Goal: Information Seeking & Learning: Compare options

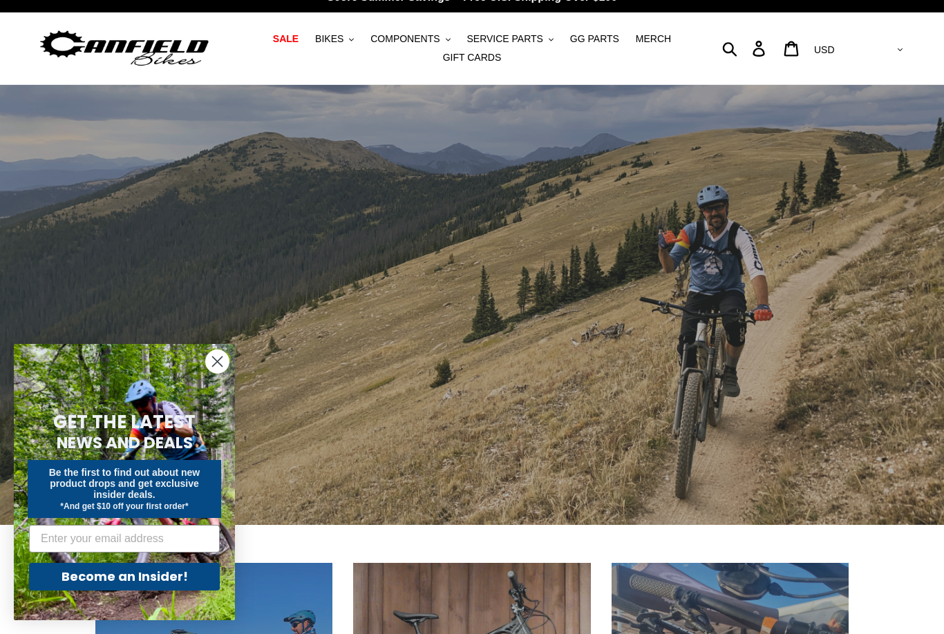
scroll to position [9, 0]
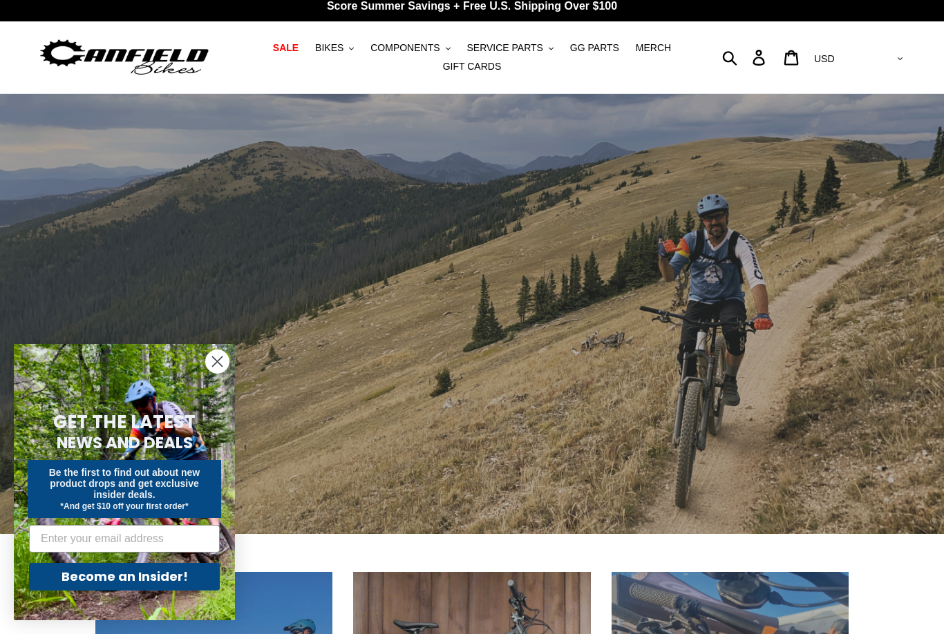
click at [220, 373] on circle "Close dialog" at bounding box center [217, 361] width 23 height 23
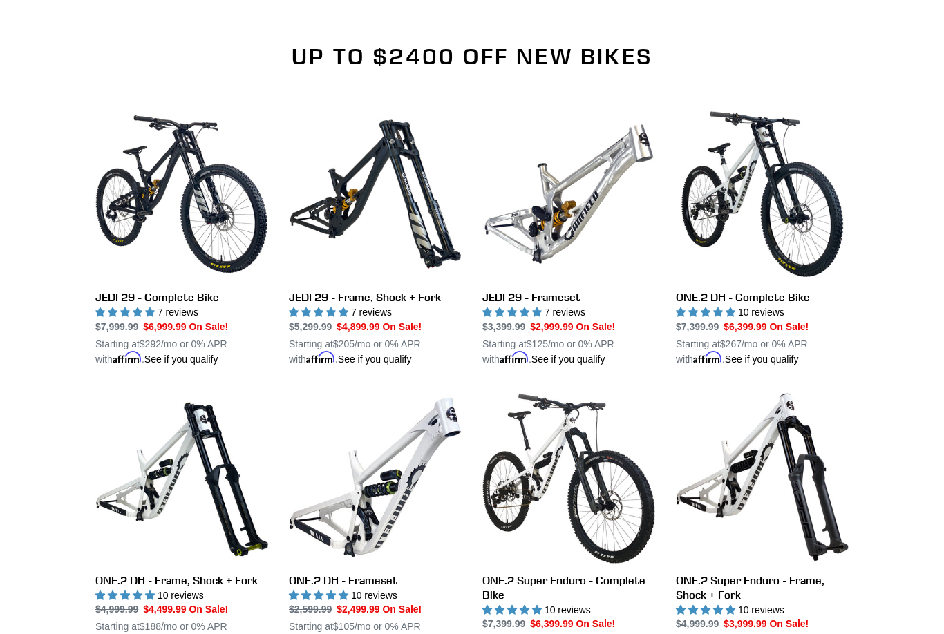
scroll to position [1334, 0]
click at [338, 586] on link "ONE.2 DH - Frameset" at bounding box center [375, 520] width 173 height 259
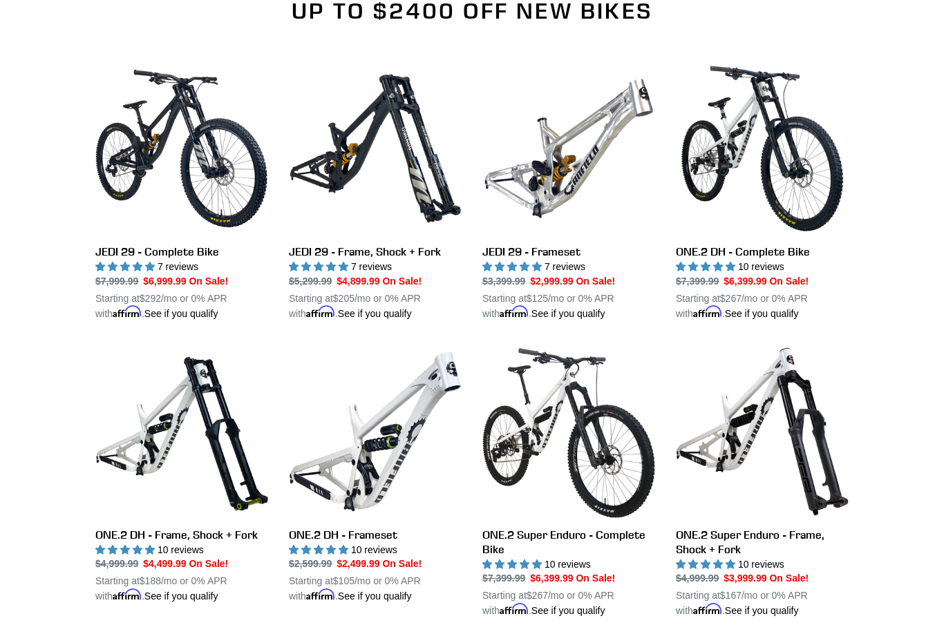
click at [597, 190] on link "JEDI 29 - Frameset" at bounding box center [568, 191] width 173 height 259
click at [364, 528] on link "ONE.2 DH - Frameset" at bounding box center [375, 474] width 173 height 259
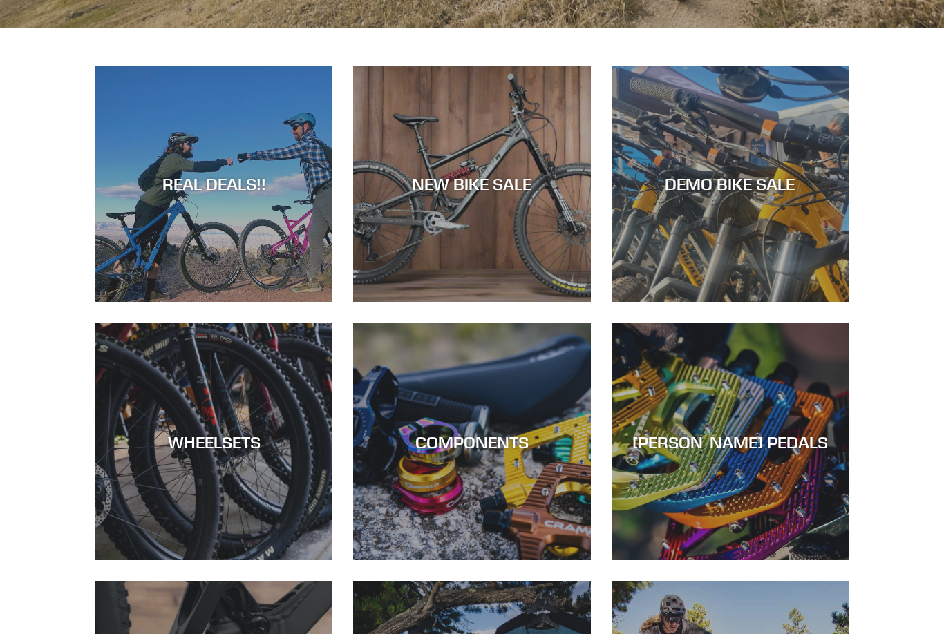
scroll to position [510, 0]
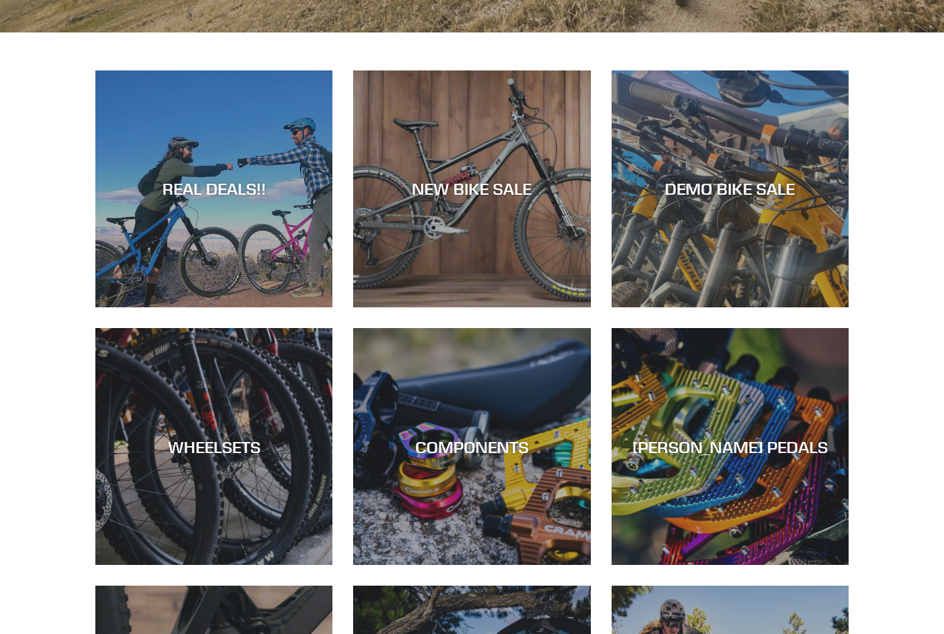
click at [467, 185] on div "NEW BIKE SALE" at bounding box center [471, 190] width 237 height 20
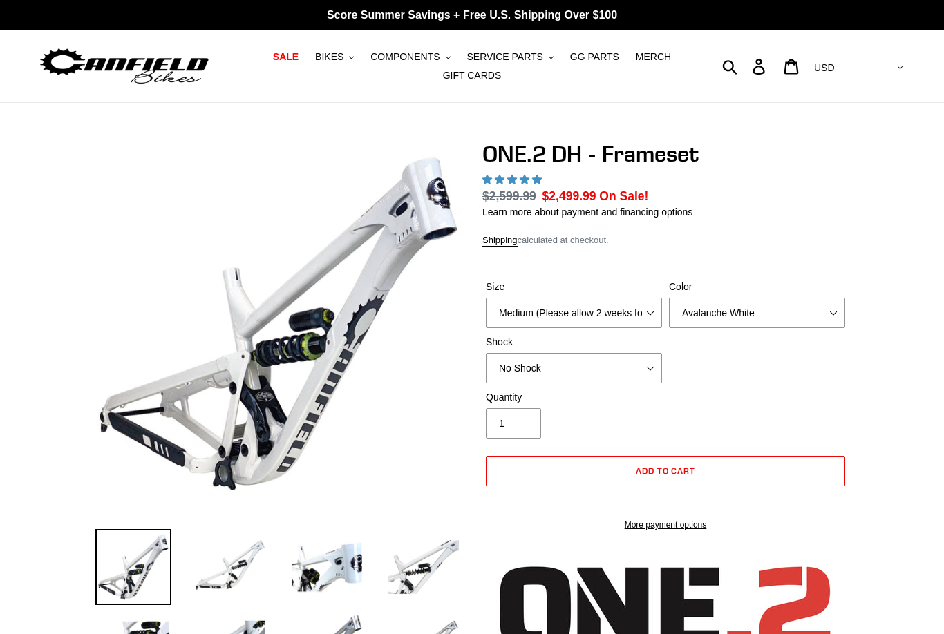
select select "highest-rating"
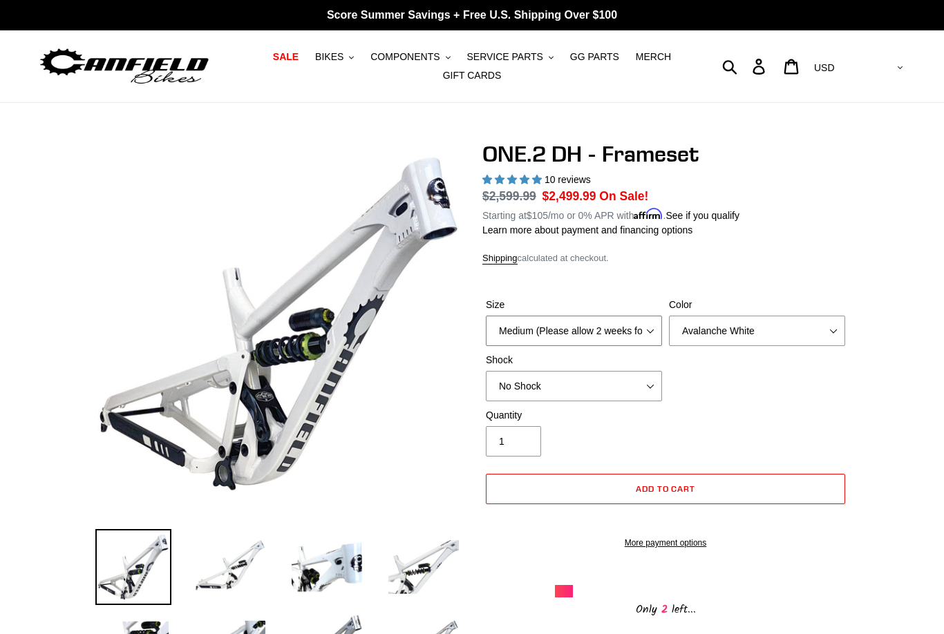
click at [648, 326] on select "Medium (Please allow 2 weeks for delivery) Large (Sold Out)" at bounding box center [574, 331] width 176 height 30
click at [832, 325] on select "Avalanche White Bentonite Grey" at bounding box center [757, 331] width 176 height 30
select select "Bentonite Grey"
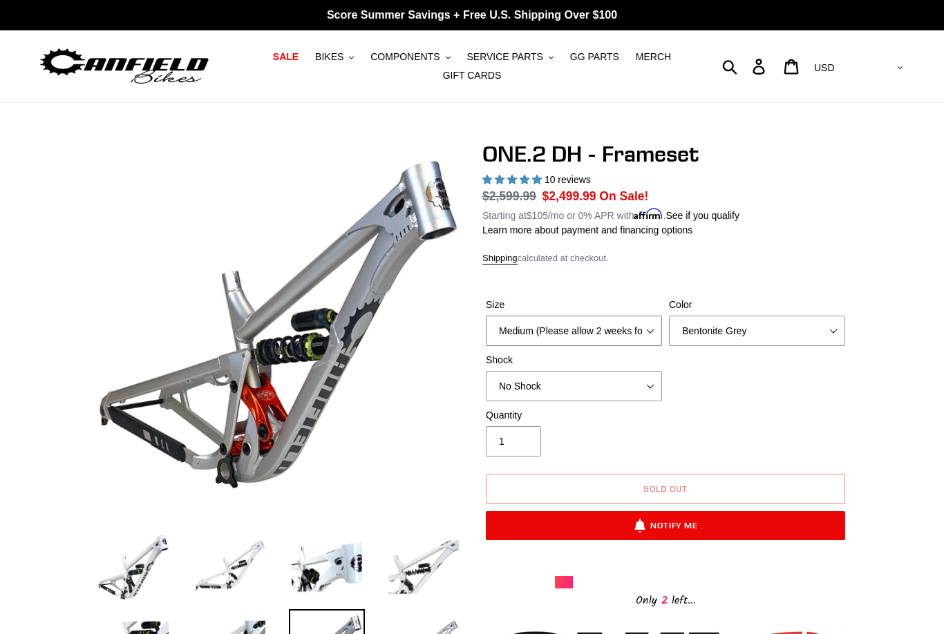
click at [644, 327] on select "Medium (Please allow 2 weeks for delivery) Large (Sold Out)" at bounding box center [574, 331] width 176 height 30
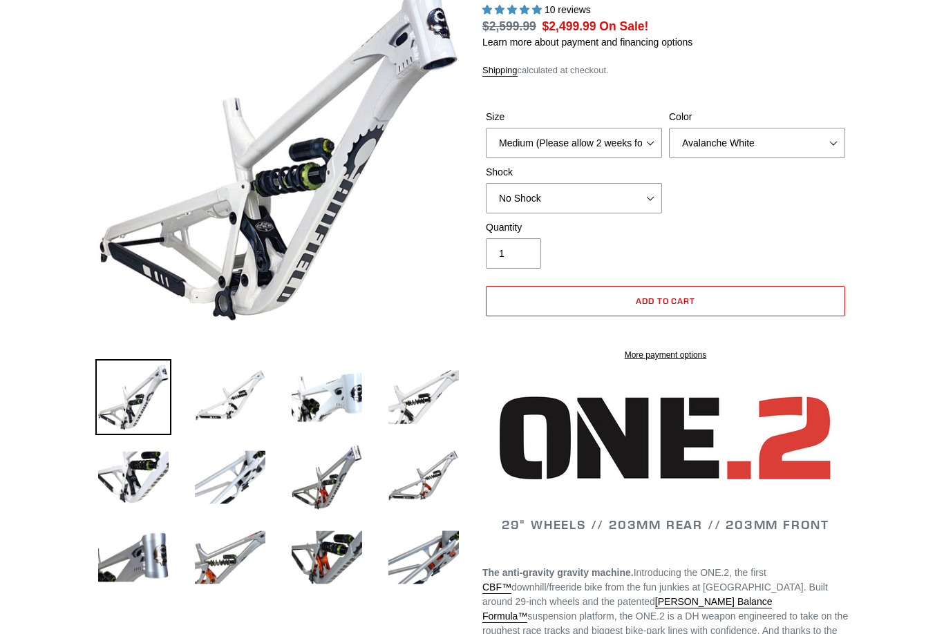
select select "highest-rating"
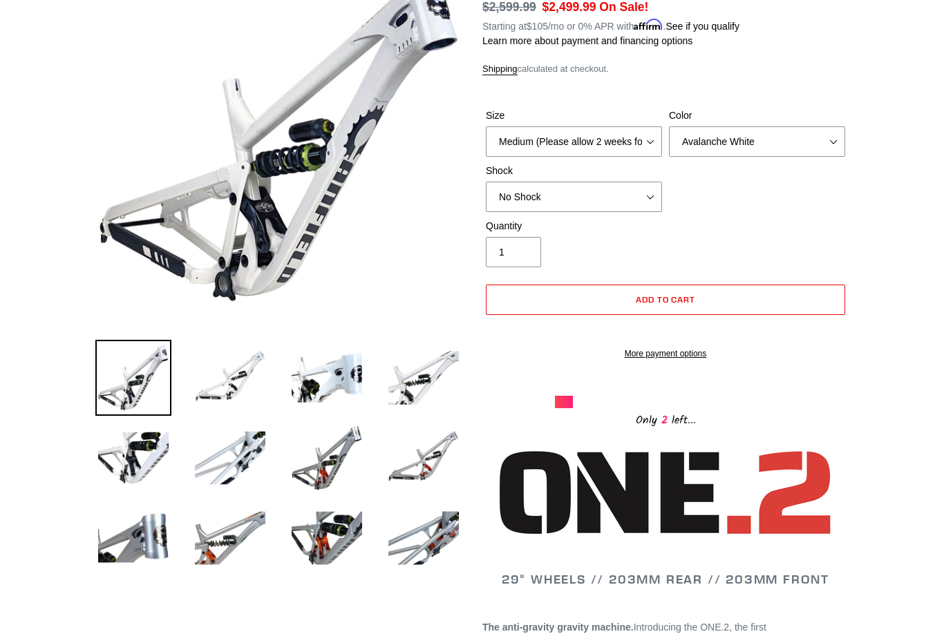
scroll to position [189, 0]
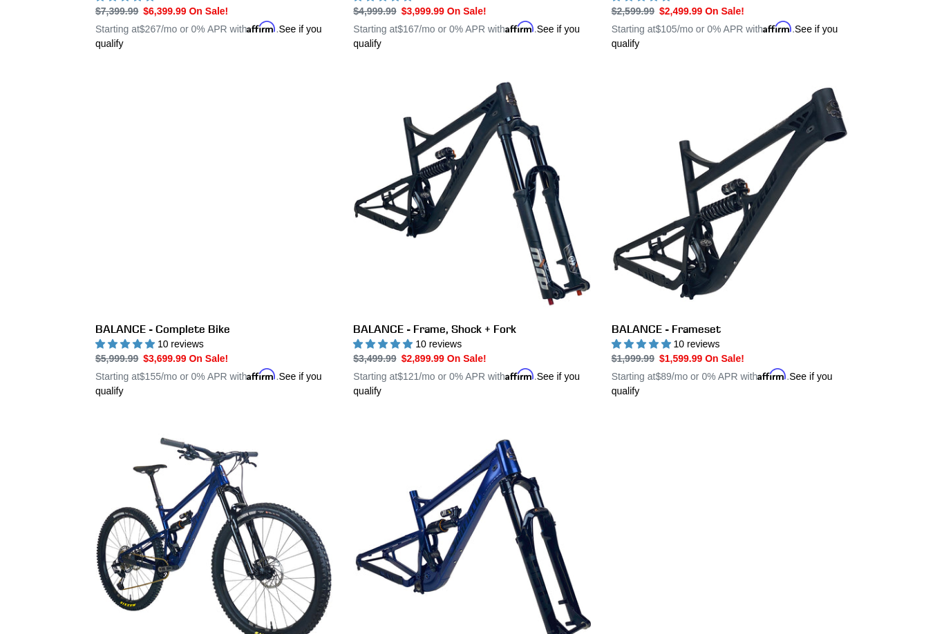
scroll to position [1379, 0]
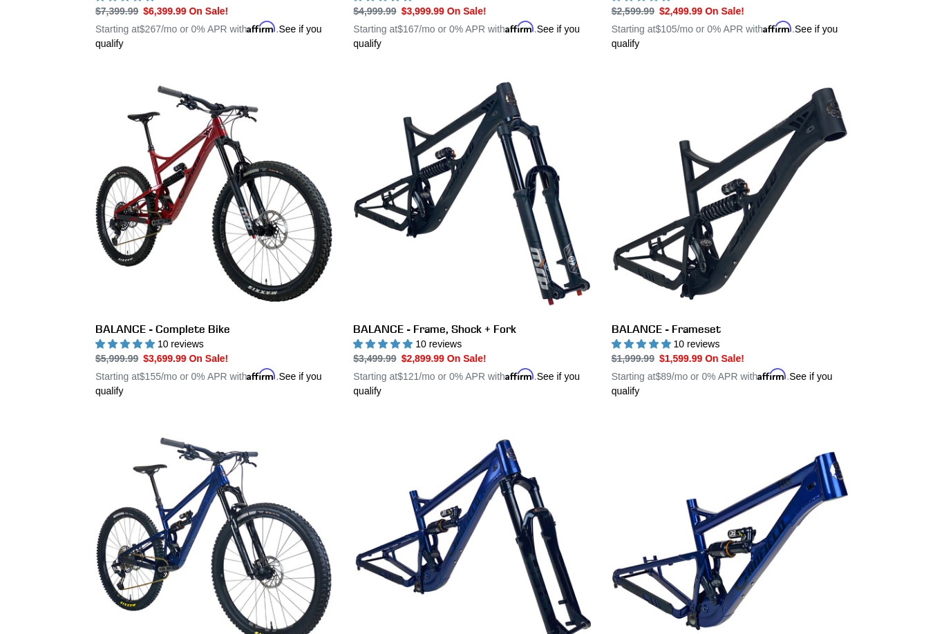
click at [208, 199] on link "BALANCE - Complete Bike" at bounding box center [213, 236] width 237 height 323
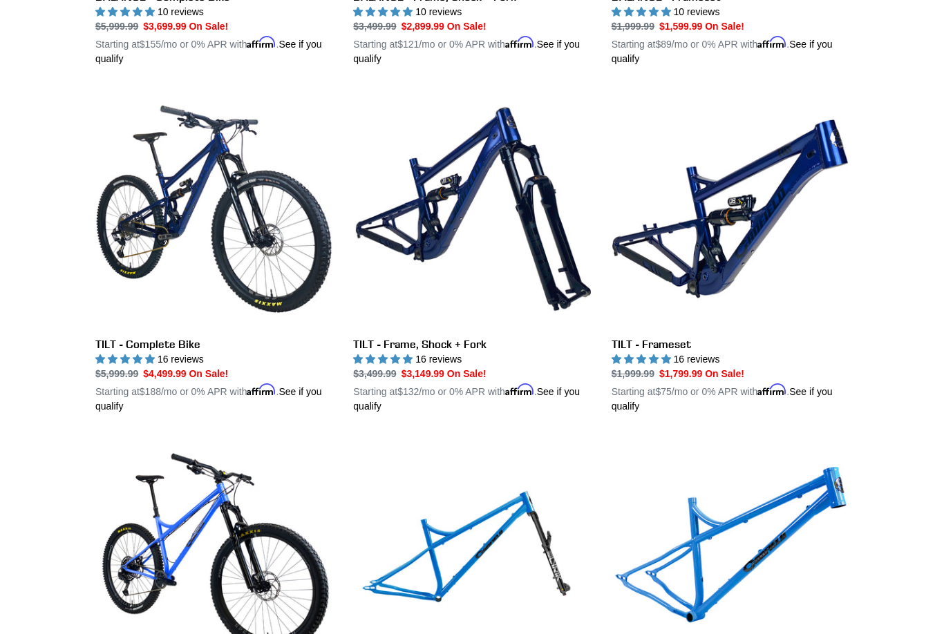
scroll to position [1712, 0]
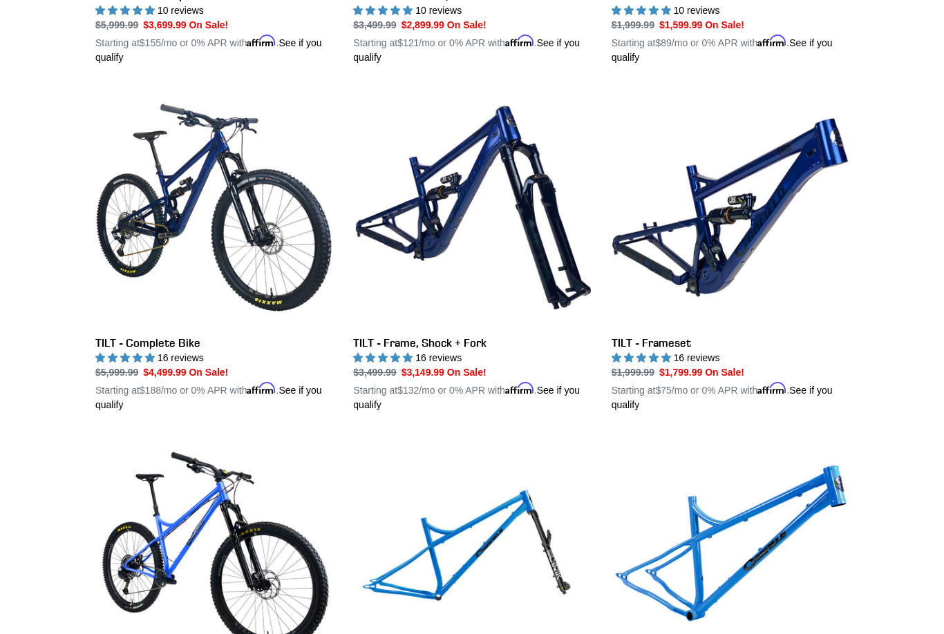
click at [463, 341] on link "TILT - Frame, Shock + Fork" at bounding box center [471, 250] width 237 height 323
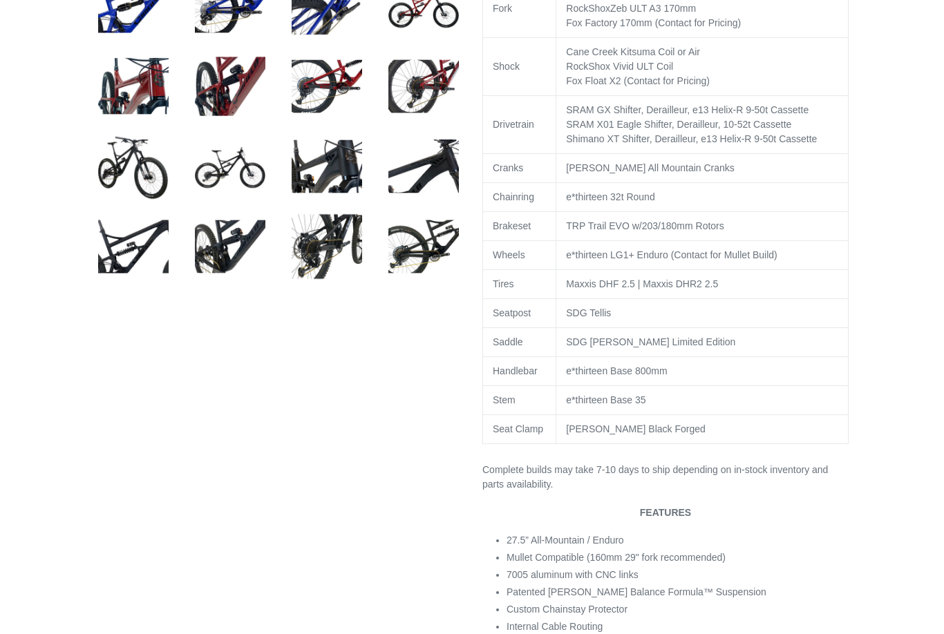
select select "highest-rating"
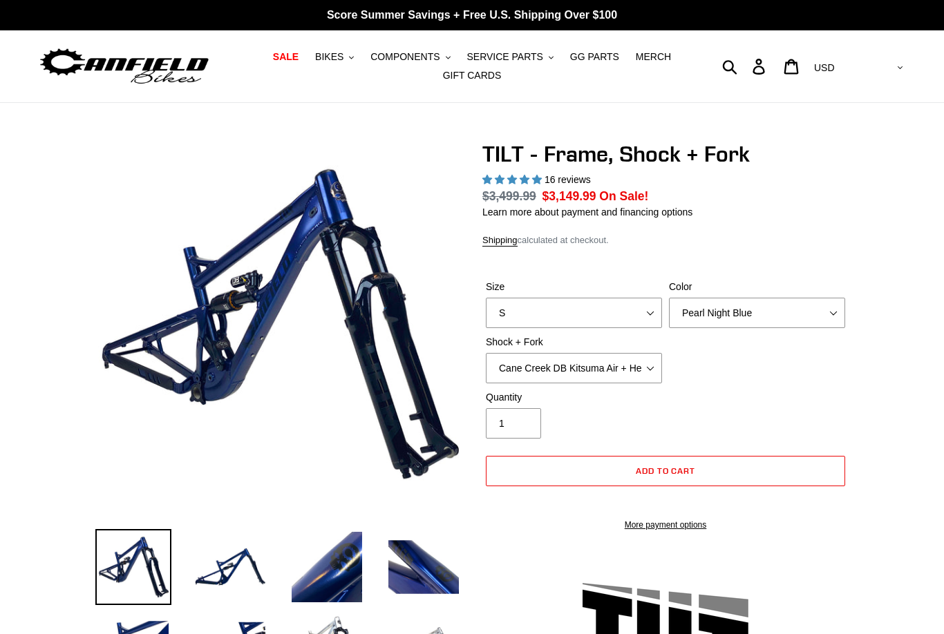
select select "highest-rating"
